Goal: Information Seeking & Learning: Learn about a topic

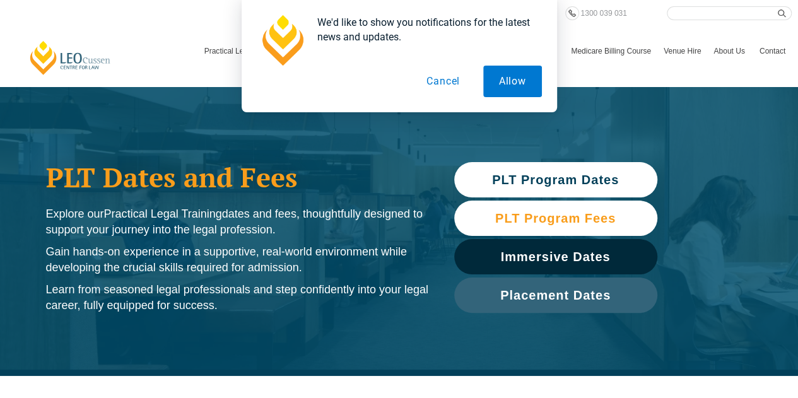
click at [595, 208] on link "PLT Program Fees" at bounding box center [555, 218] width 203 height 35
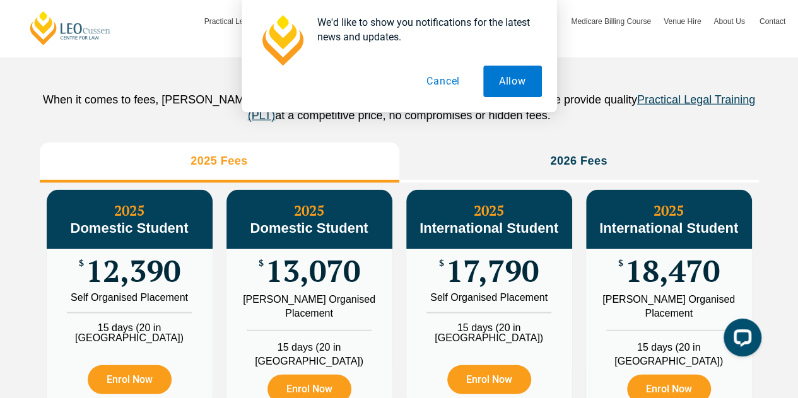
scroll to position [1401, 0]
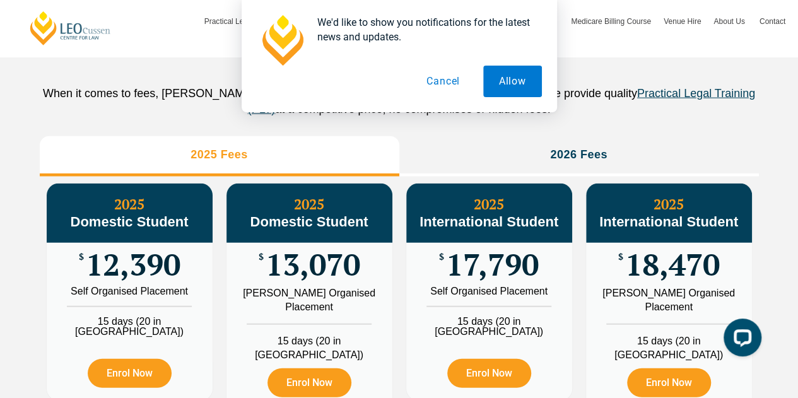
click at [441, 83] on button "Cancel" at bounding box center [443, 82] width 65 height 32
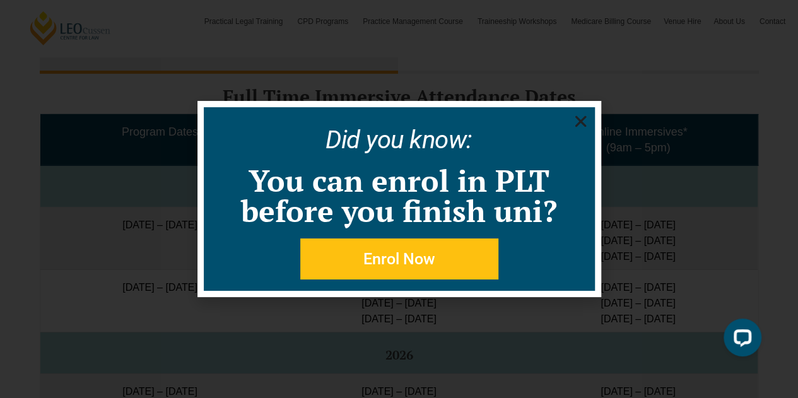
scroll to position [2042, 0]
click at [584, 124] on use "Close" at bounding box center [580, 121] width 11 height 11
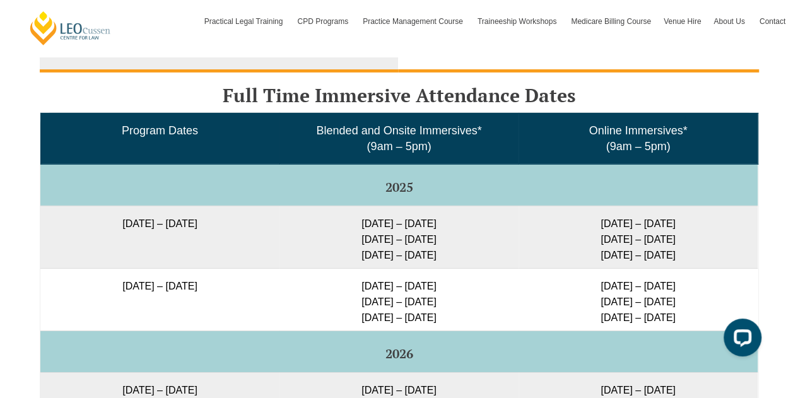
click at [584, 58] on h3 "Part Time" at bounding box center [579, 51] width 54 height 15
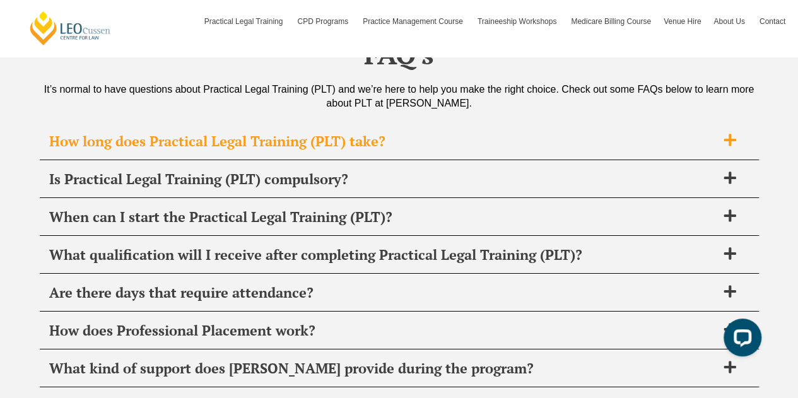
scroll to position [4533, 0]
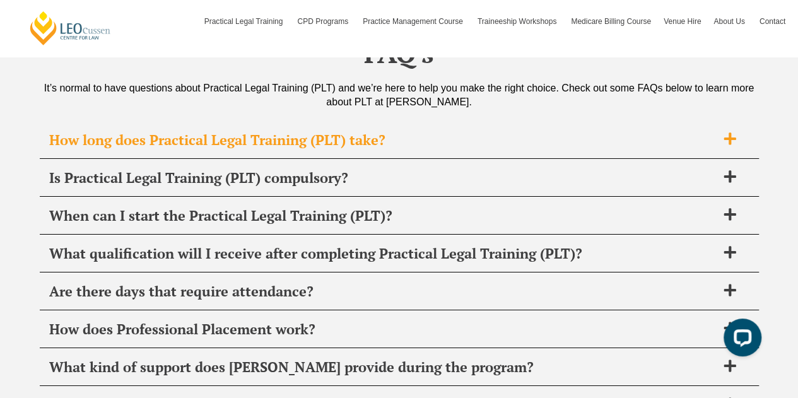
click at [730, 133] on icon at bounding box center [730, 139] width 12 height 12
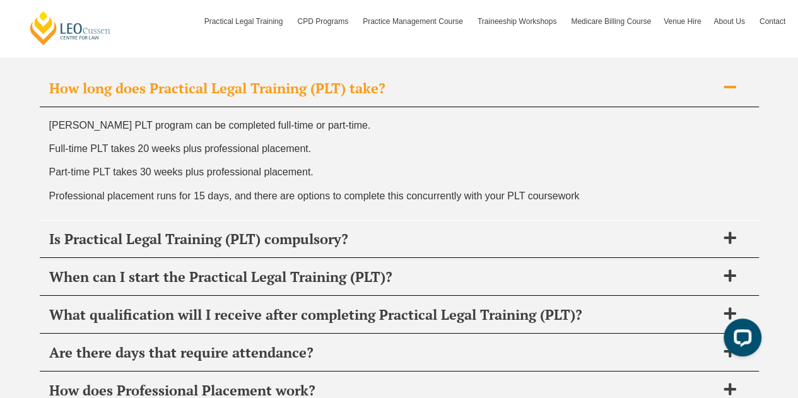
scroll to position [4606, 0]
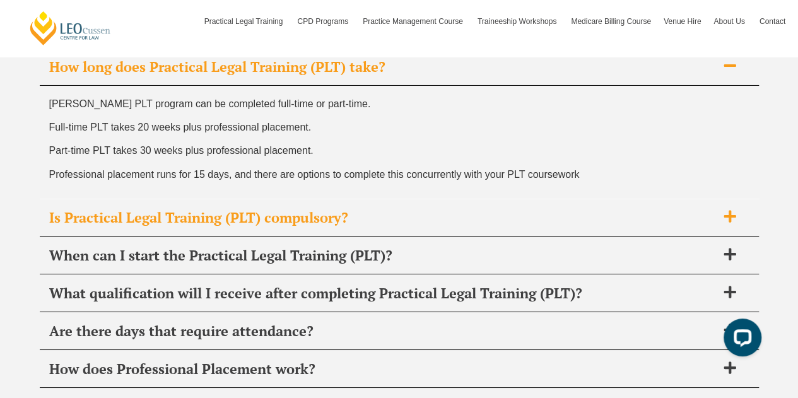
click at [721, 211] on span at bounding box center [730, 218] width 27 height 16
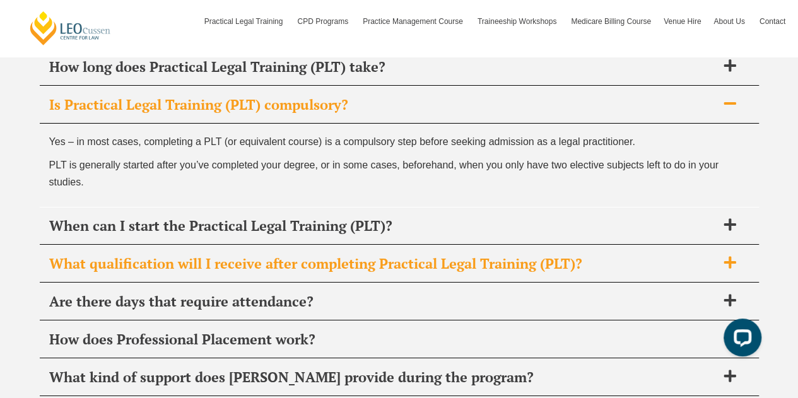
click at [727, 263] on div "What qualification will I receive after completing Practical Legal Training (PL…" at bounding box center [399, 264] width 719 height 37
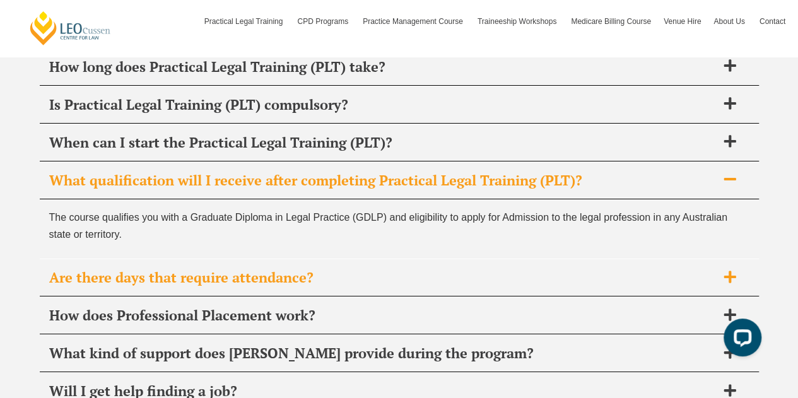
click at [743, 259] on div "Are there days that require attendance?" at bounding box center [399, 277] width 719 height 37
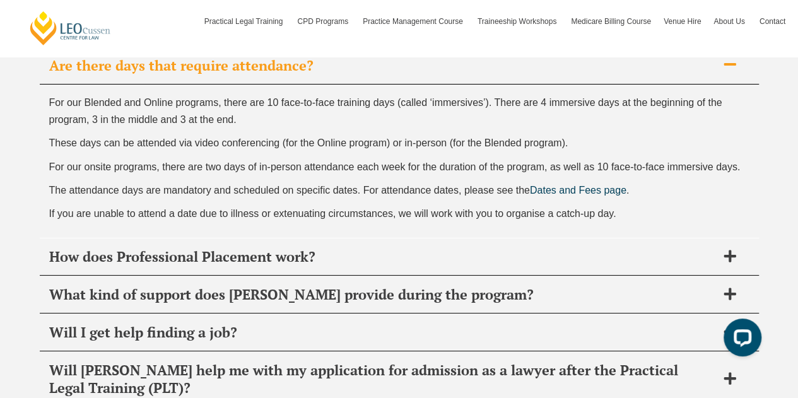
scroll to position [4760, 0]
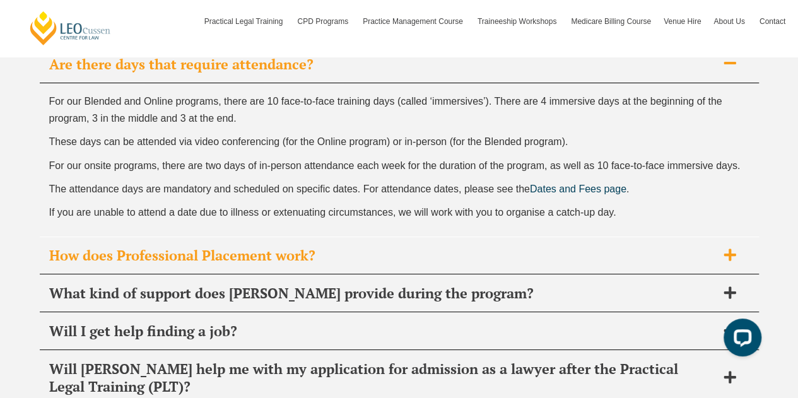
click at [734, 249] on icon at bounding box center [730, 255] width 12 height 12
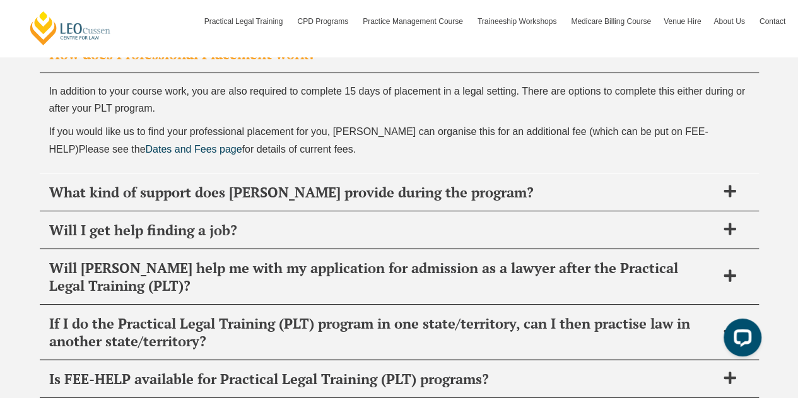
scroll to position [4809, 0]
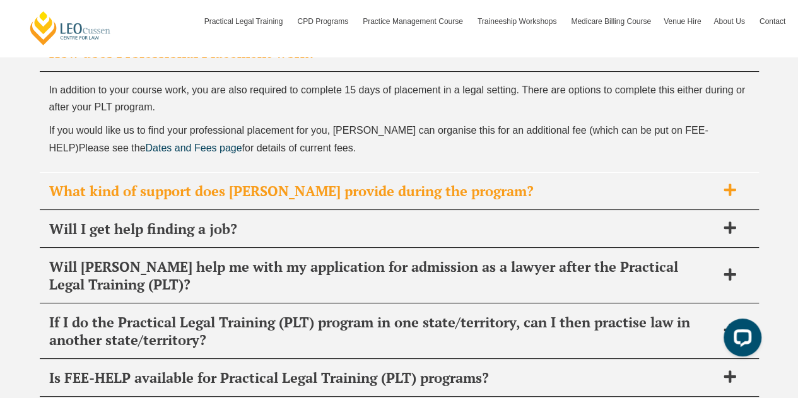
click at [704, 186] on span "What kind of support does Leo Cussen provide during the program?" at bounding box center [383, 191] width 668 height 18
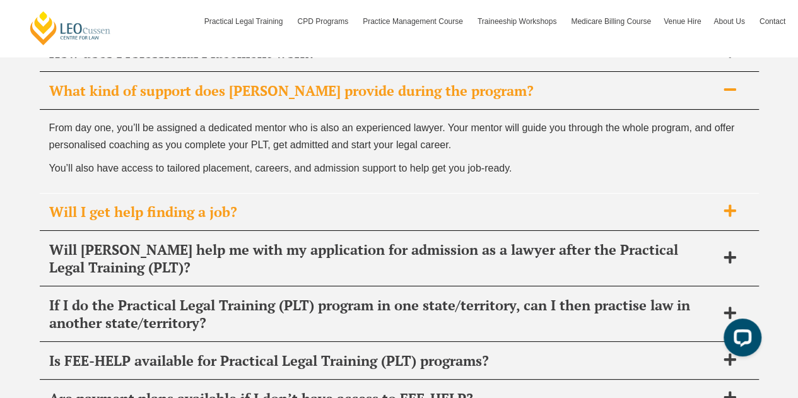
click at [702, 203] on span "Will I get help finding a job?" at bounding box center [383, 212] width 668 height 18
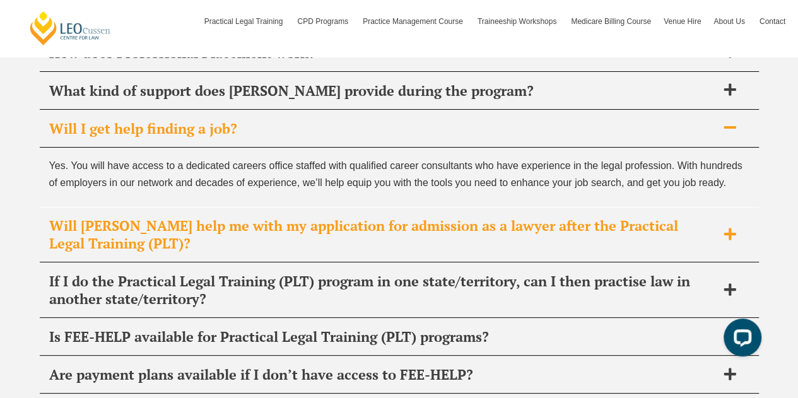
click at [702, 217] on span "Will [PERSON_NAME] help me with my application for admission as a lawyer after …" at bounding box center [383, 234] width 668 height 35
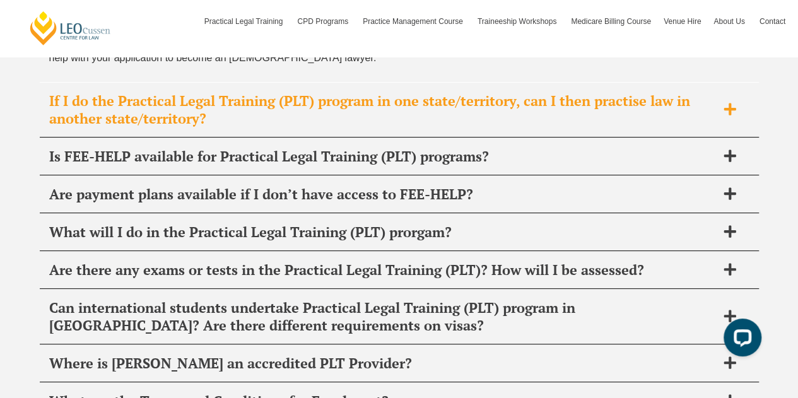
scroll to position [4994, 0]
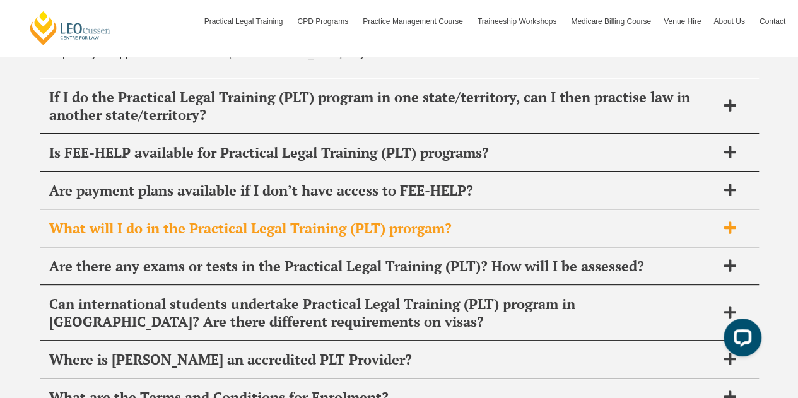
click at [677, 224] on div "What will I do in the Practical Legal Training (PLT) prorgam?" at bounding box center [399, 228] width 719 height 37
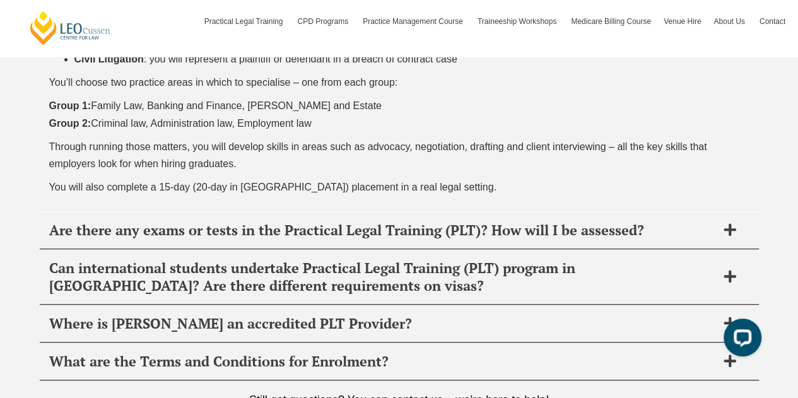
scroll to position [5310, 0]
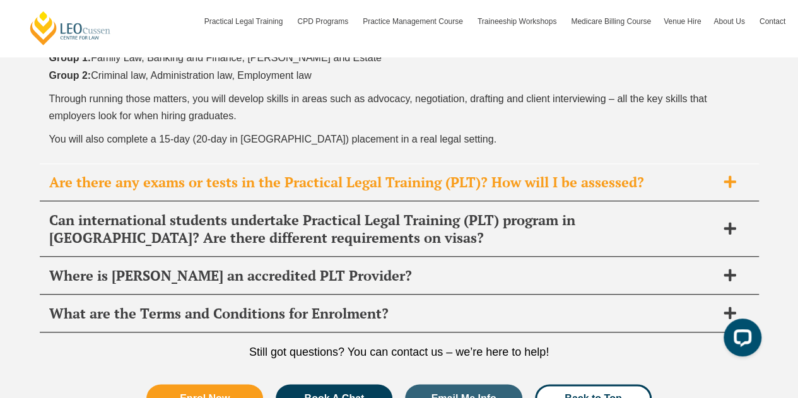
click at [707, 174] on span "Are there any exams or tests in the Practical Legal Training (PLT)? How will I …" at bounding box center [383, 183] width 668 height 18
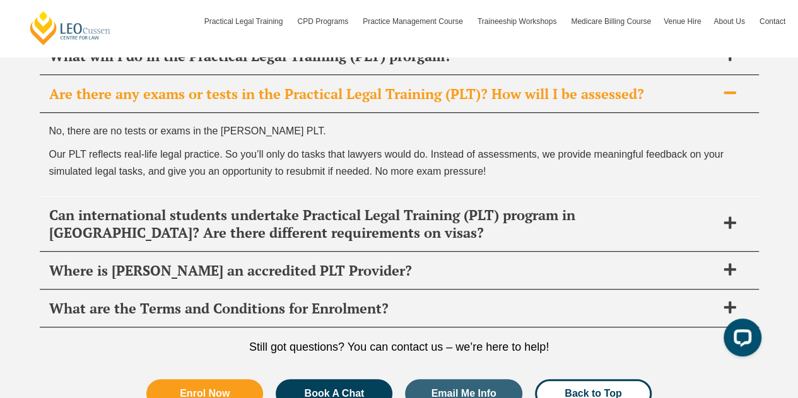
scroll to position [5106, 0]
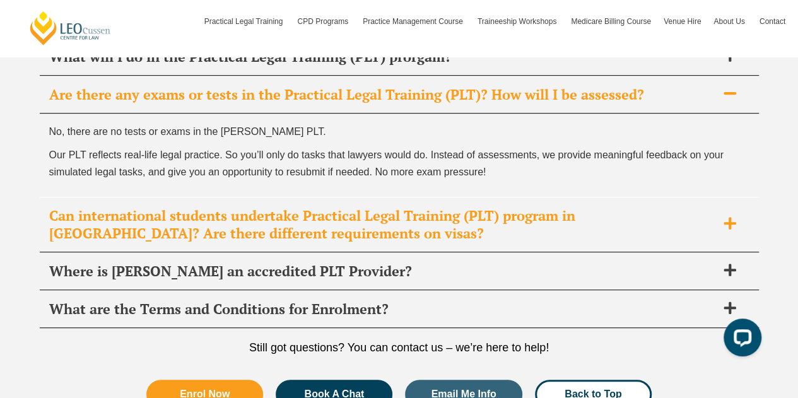
click at [680, 217] on span "Can international students undertake Practical Legal Training (PLT) program in …" at bounding box center [383, 224] width 668 height 35
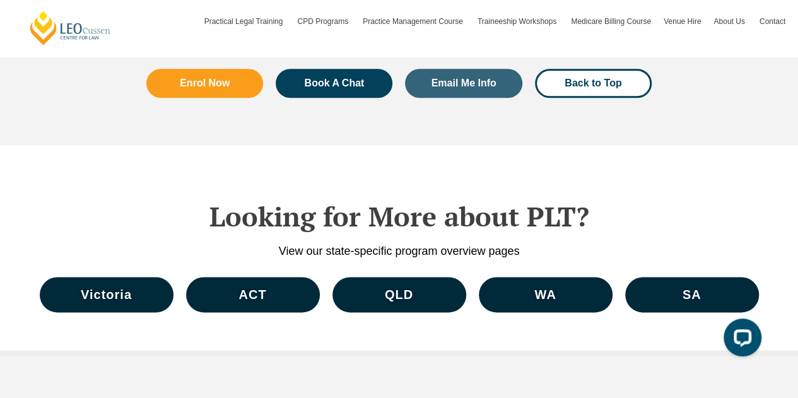
scroll to position [5612, 0]
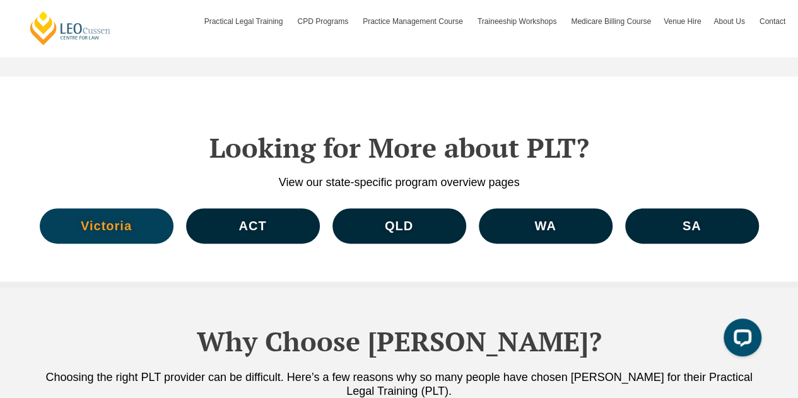
click at [130, 220] on span "Victoria" at bounding box center [106, 226] width 51 height 13
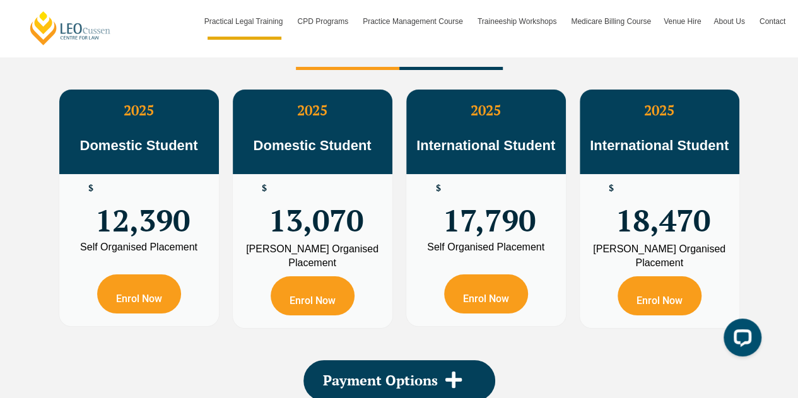
scroll to position [2325, 0]
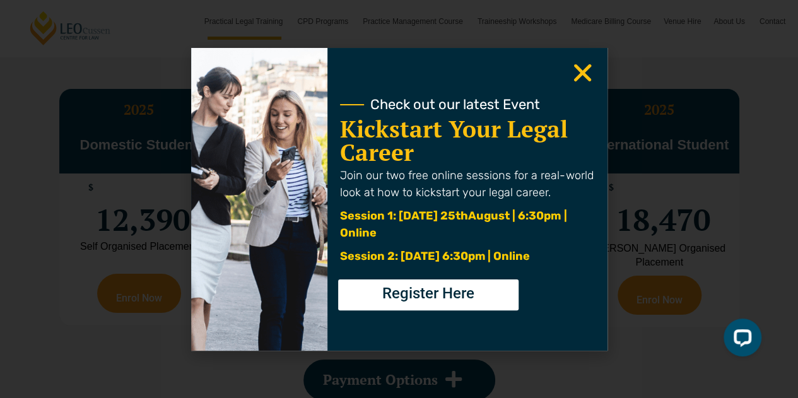
click at [582, 74] on use "Close" at bounding box center [583, 73] width 18 height 18
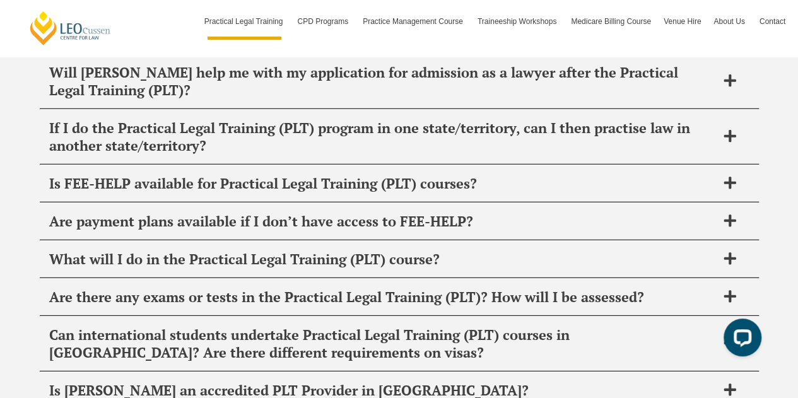
scroll to position [6434, 0]
